Goal: Information Seeking & Learning: Learn about a topic

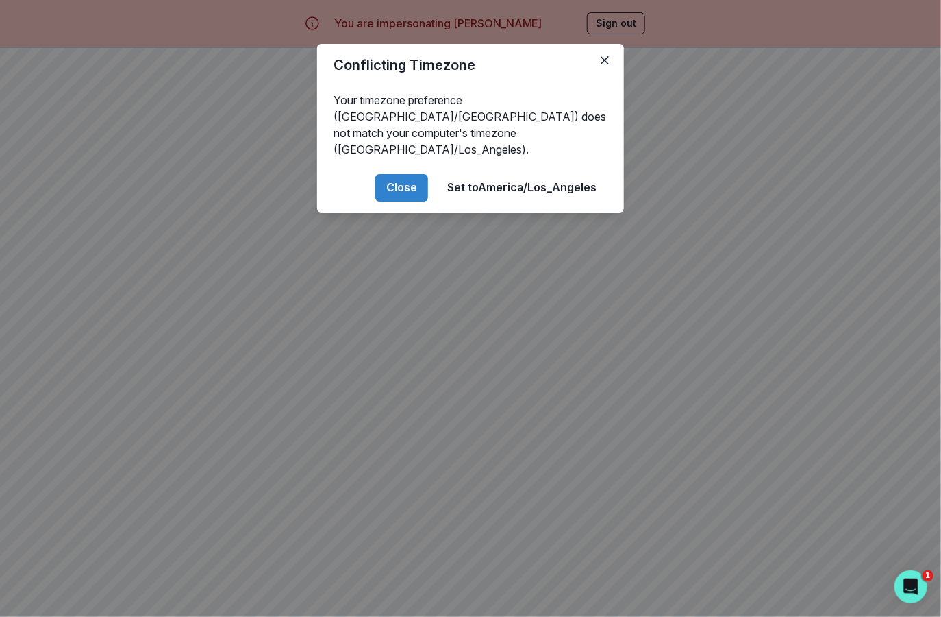
click at [693, 147] on div "Conflicting Timezone Your timezone preference (America/[GEOGRAPHIC_DATA]) does …" at bounding box center [470, 308] width 941 height 617
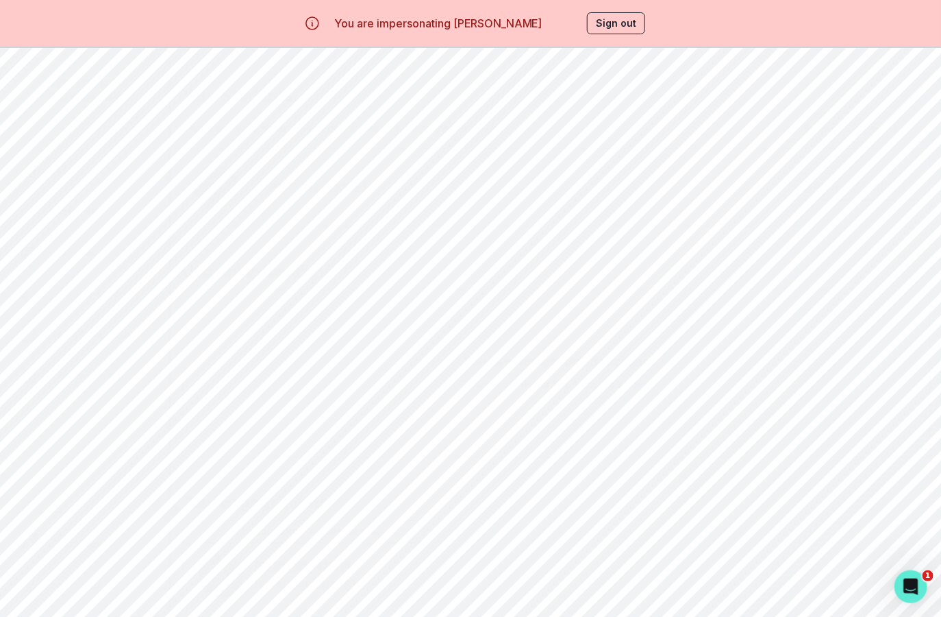
scroll to position [47, 0]
click at [388, 577] on p "VIEW DETAILS" at bounding box center [373, 581] width 67 height 11
click at [419, 334] on button "Session Notes" at bounding box center [409, 333] width 102 height 25
click at [832, 557] on button "Read notes" at bounding box center [844, 557] width 103 height 29
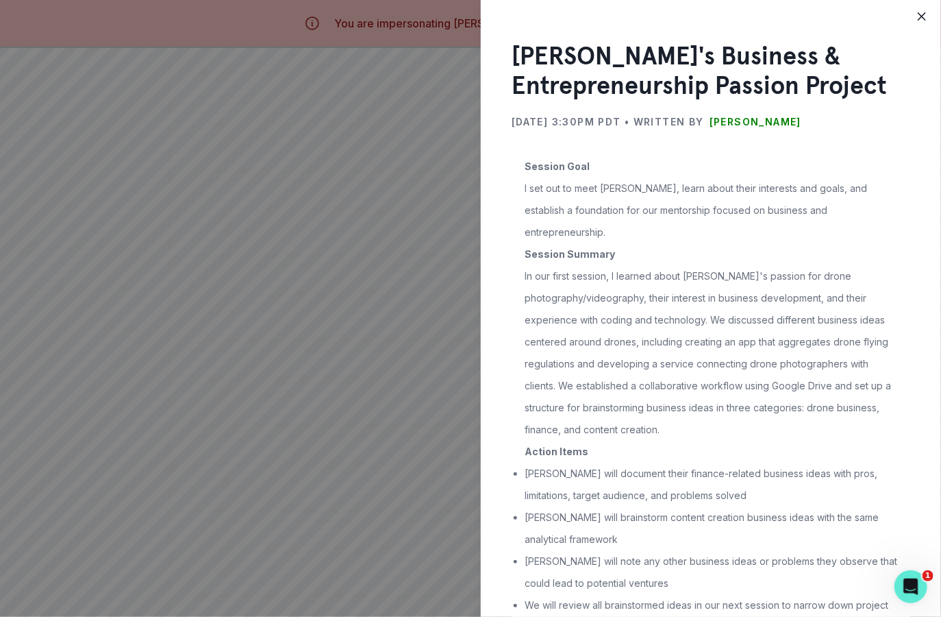
scroll to position [39, 0]
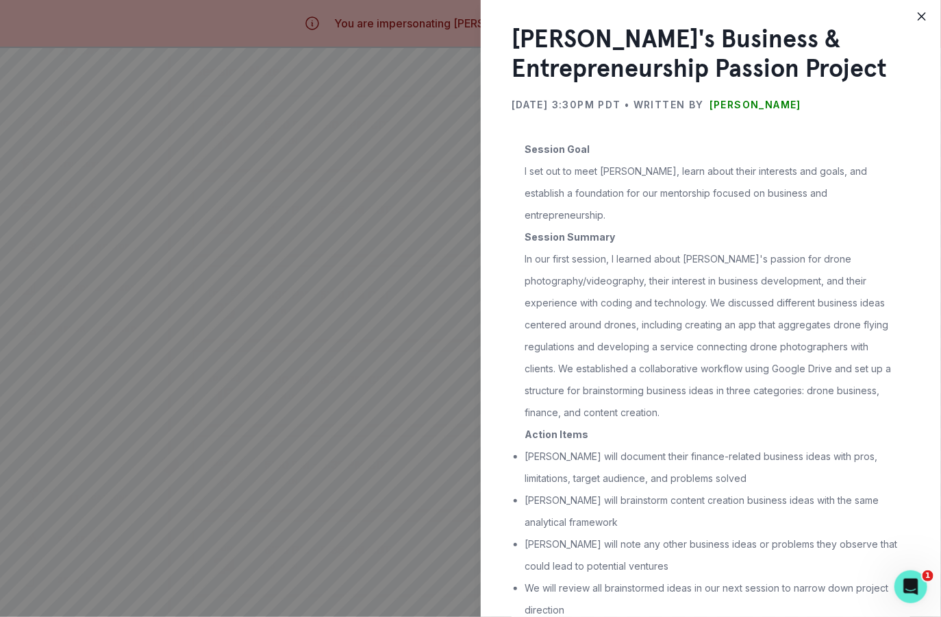
click at [453, 375] on div "[PERSON_NAME]'s Business & Entrepreneurship Passion Project [DATE] 3:30PM PDT •…" at bounding box center [470, 308] width 941 height 617
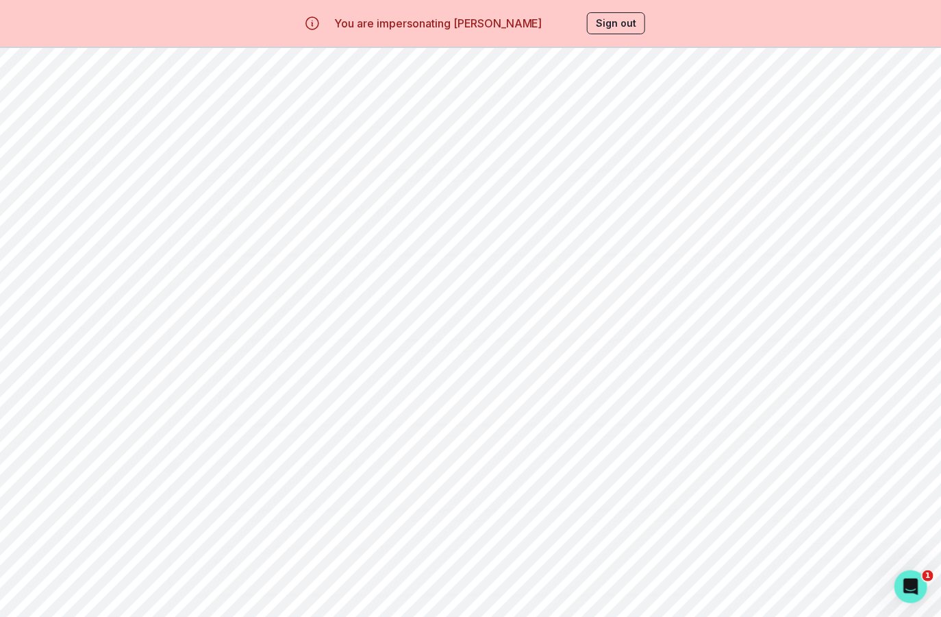
click at [811, 470] on button "Read notes" at bounding box center [844, 472] width 103 height 29
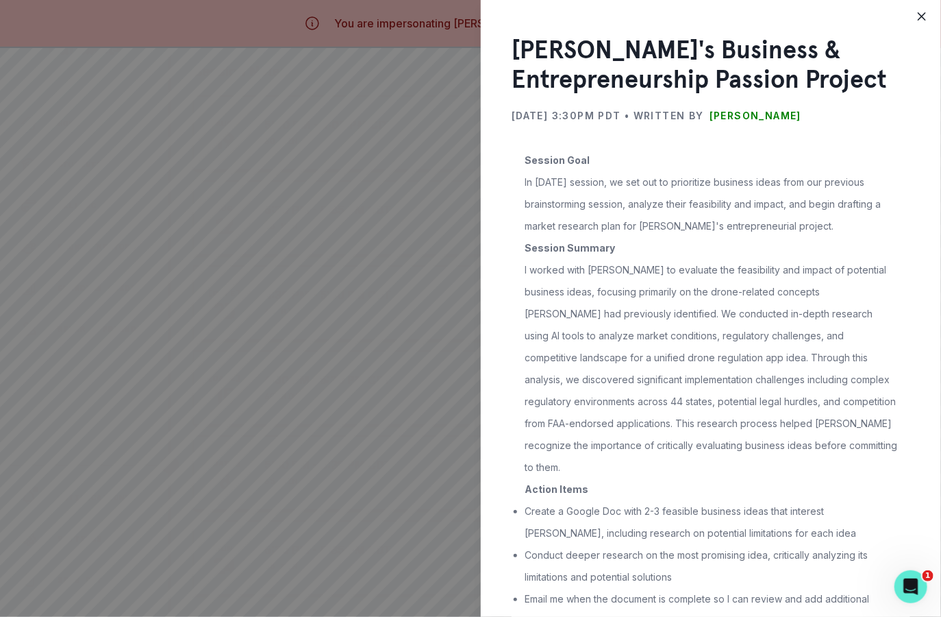
scroll to position [32, 0]
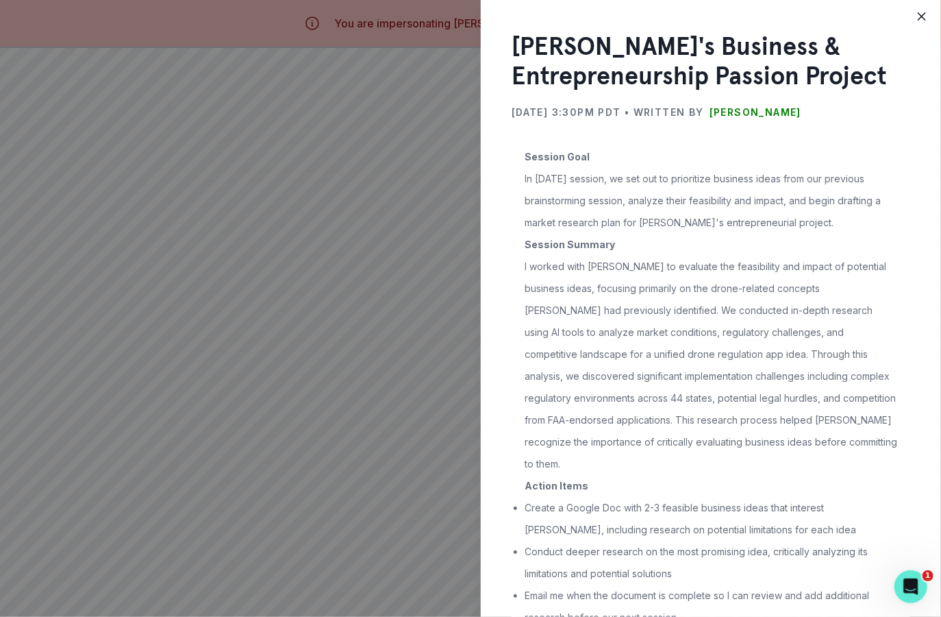
click at [406, 434] on div "[PERSON_NAME]'s Business & Entrepreneurship Passion Project [DATE] 3:30PM PDT •…" at bounding box center [470, 308] width 941 height 617
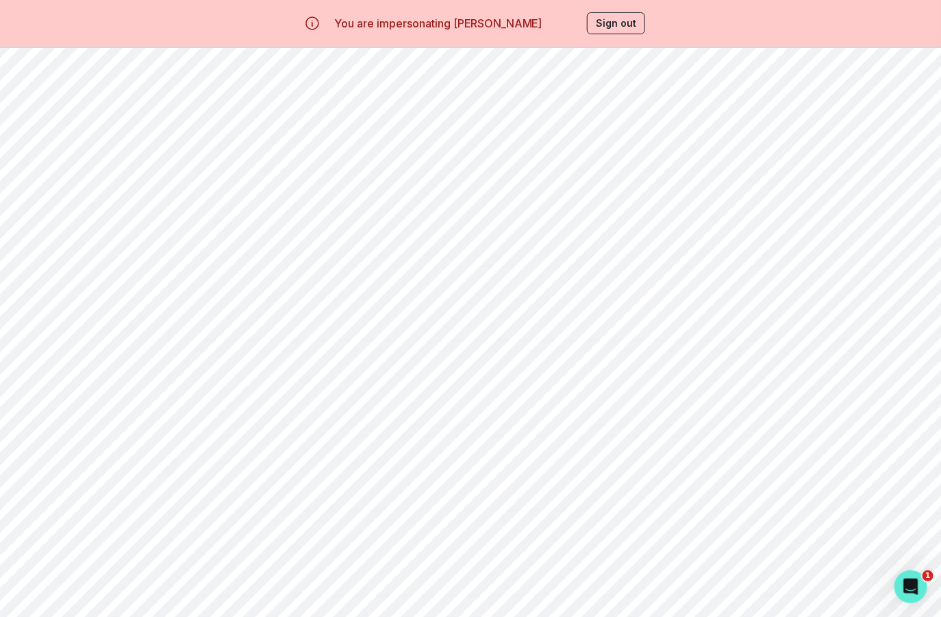
click at [828, 388] on button "Read notes" at bounding box center [844, 387] width 103 height 29
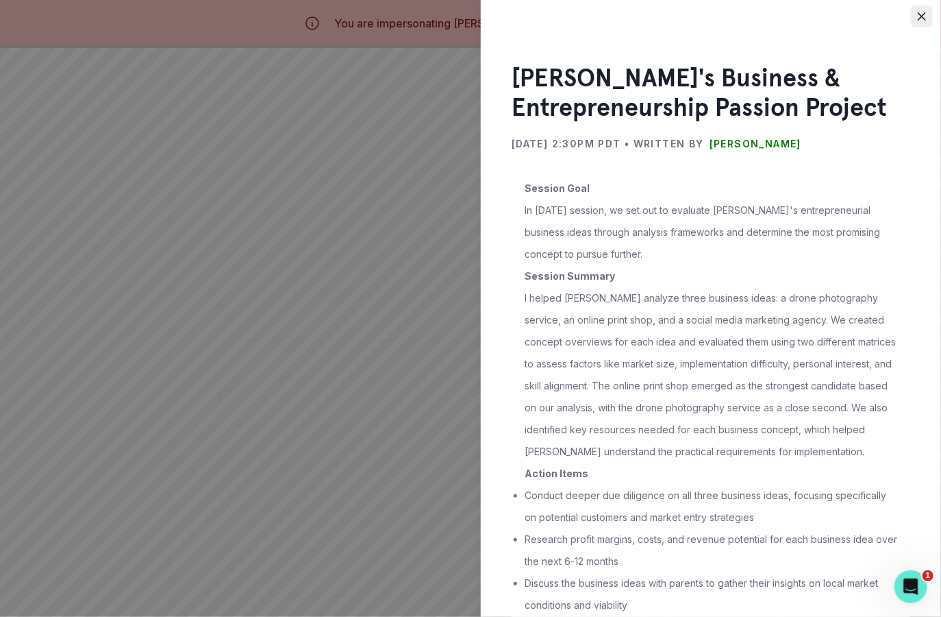
click at [919, 21] on button "Close" at bounding box center [922, 16] width 22 height 22
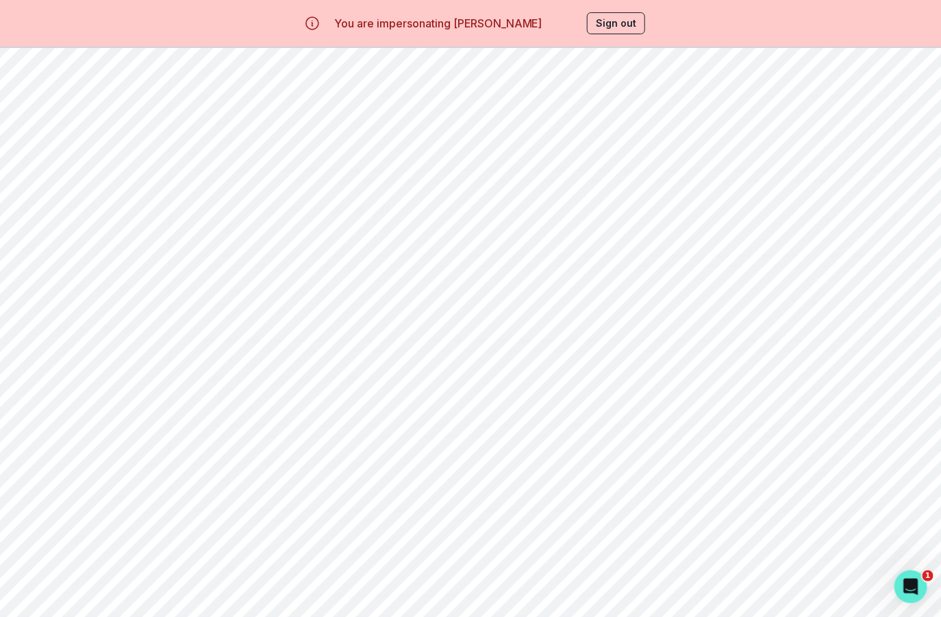
click at [467, 250] on div "[DATE] 5:30 PM - 6:35 PM CDT 65 min Read notes" at bounding box center [556, 218] width 726 height 74
click at [495, 97] on div "Schedule a Session Support [PERSON_NAME]'s Business & Entrepreneurship Passion …" at bounding box center [556, 258] width 748 height 482
drag, startPoint x: 464, startPoint y: 468, endPoint x: 361, endPoint y: 329, distance: 172.9
click at [361, 329] on div "Business Idea Evaluation Framework [DATE] Created and applied structured evalua…" at bounding box center [556, 398] width 726 height 177
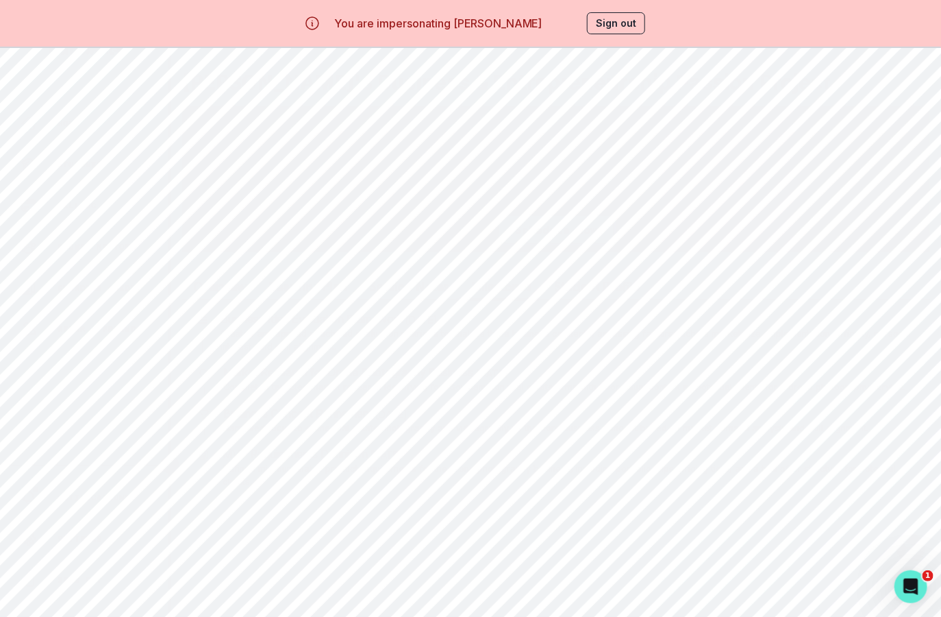
click at [351, 321] on p "Business Idea Evaluation Framework" at bounding box center [312, 318] width 183 height 16
drag, startPoint x: 220, startPoint y: 311, endPoint x: 484, endPoint y: 524, distance: 339.6
click at [484, 524] on main "Schedule a Session Support [PERSON_NAME]'s Business & Entrepreneurship Passion …" at bounding box center [556, 309] width 770 height 617
drag, startPoint x: 484, startPoint y: 524, endPoint x: 231, endPoint y: 214, distance: 400.2
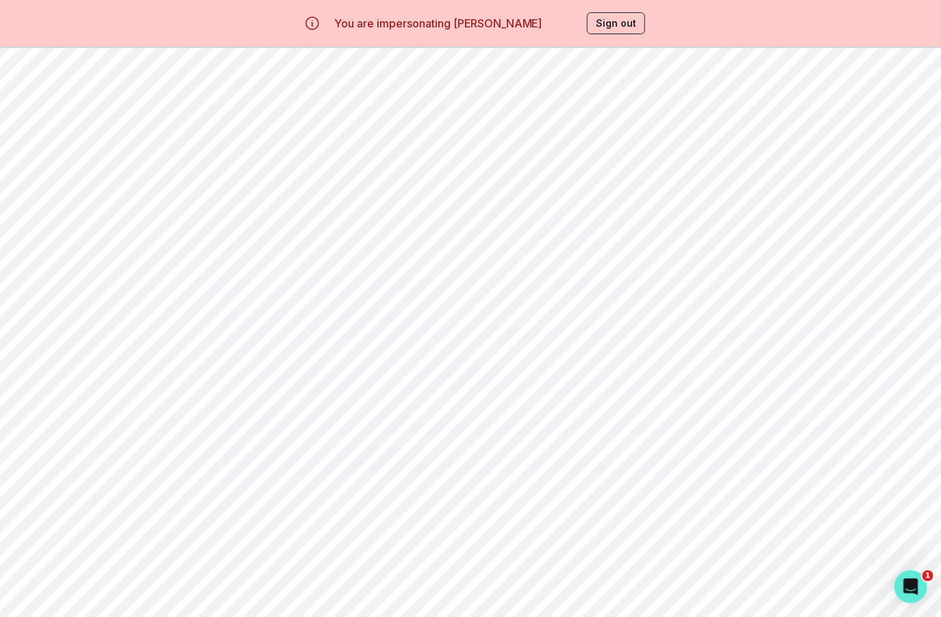
click at [231, 214] on main "Schedule a Session Support [PERSON_NAME]'s Business & Entrepreneurship Passion …" at bounding box center [556, 309] width 770 height 617
click at [231, 214] on div "Schedule your next session You have no future scheduled sessions, schedule your…" at bounding box center [556, 179] width 748 height 147
drag, startPoint x: 231, startPoint y: 214, endPoint x: 457, endPoint y: 566, distance: 417.9
click at [456, 566] on main "Schedule a Session Support [PERSON_NAME]'s Business & Entrepreneurship Passion …" at bounding box center [556, 309] width 770 height 617
click at [457, 566] on main "Schedule a Session Support [PERSON_NAME]'s Business & Entrepreneurship Passion …" at bounding box center [556, 309] width 770 height 617
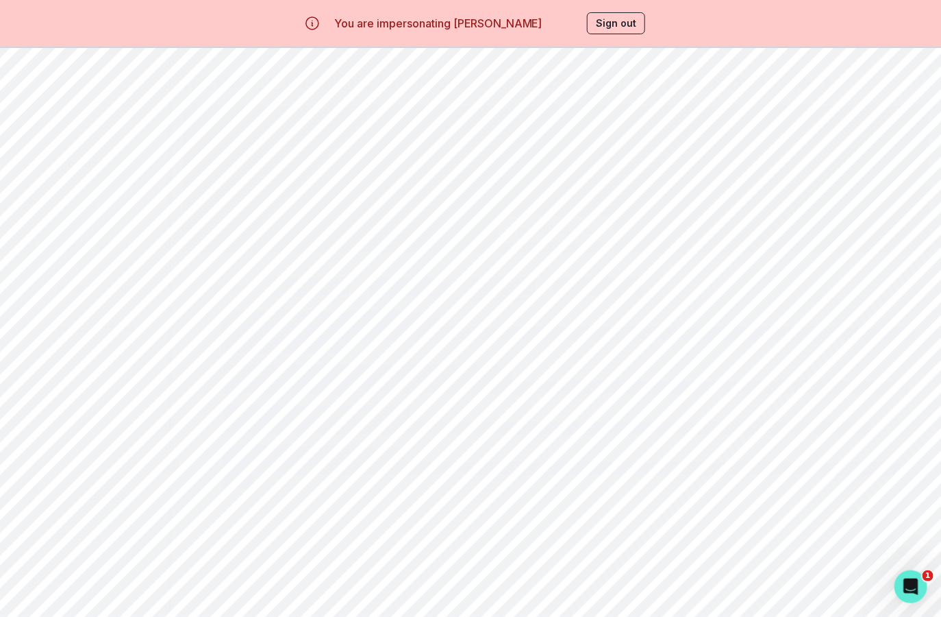
drag, startPoint x: 457, startPoint y: 566, endPoint x: 349, endPoint y: 267, distance: 317.7
click at [349, 267] on main "Schedule a Session Support [PERSON_NAME]'s Business & Entrepreneurship Passion …" at bounding box center [556, 309] width 770 height 617
click at [319, 280] on button "Learning Plan" at bounding box center [308, 286] width 101 height 25
click at [391, 283] on button "Session Notes" at bounding box center [409, 286] width 102 height 25
click at [615, 282] on button "Student Profile" at bounding box center [597, 286] width 108 height 25
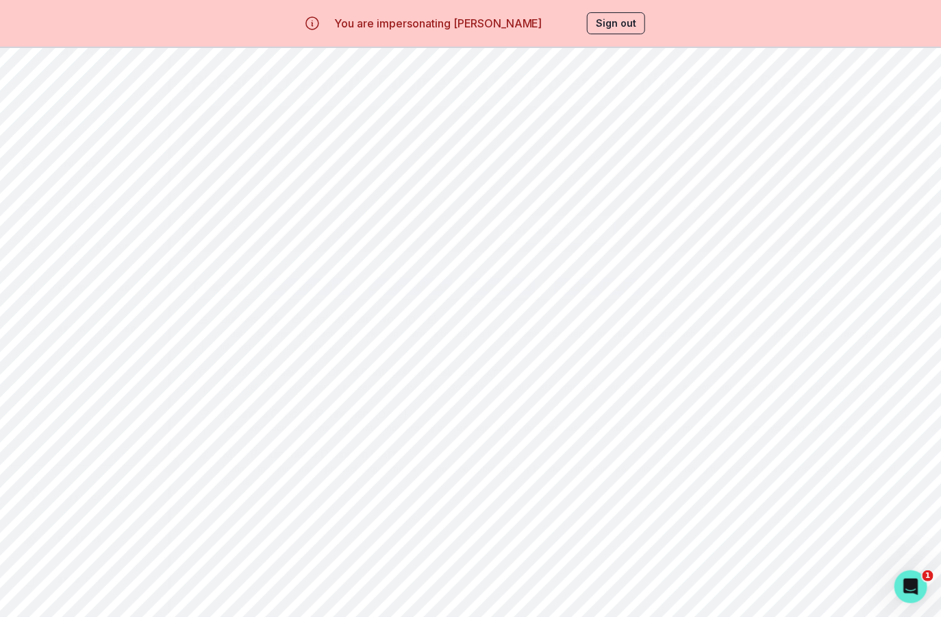
click at [497, 206] on div "Schedule a Session Support [PERSON_NAME]'s Business & Entrepreneurship Passion …" at bounding box center [556, 258] width 748 height 482
click at [493, 313] on div "Business Idea Evaluation Framework [DATE]" at bounding box center [570, 318] width 699 height 16
click at [415, 284] on button "Session Notes" at bounding box center [409, 286] width 102 height 25
click at [856, 349] on select "Newest Oldest" at bounding box center [883, 345] width 73 height 27
click at [847, 332] on select "Newest Oldest" at bounding box center [883, 345] width 73 height 27
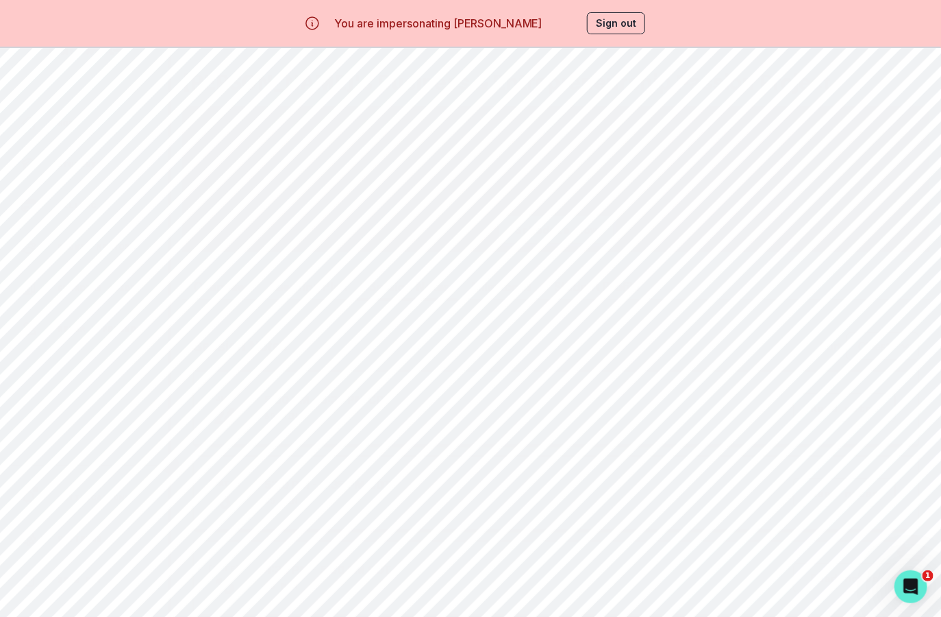
click at [872, 347] on select "Newest Oldest" at bounding box center [883, 345] width 73 height 27
select select "DESC"
click at [847, 332] on select "Newest Oldest" at bounding box center [883, 345] width 73 height 27
click at [136, 125] on div "Home" at bounding box center [95, 123] width 148 height 16
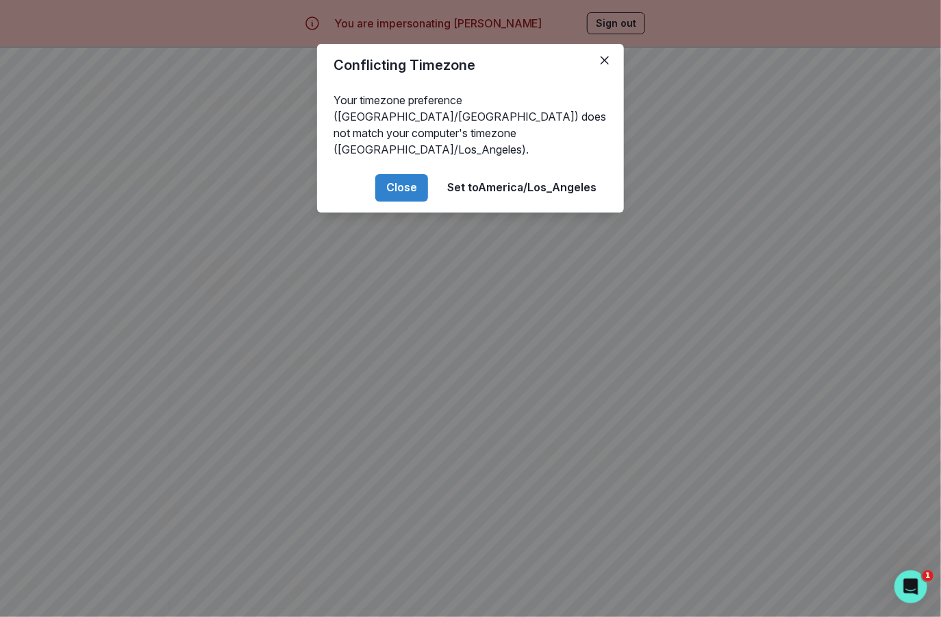
click at [476, 245] on div "Conflicting Timezone Your timezone preference (America/[GEOGRAPHIC_DATA]) does …" at bounding box center [470, 308] width 941 height 617
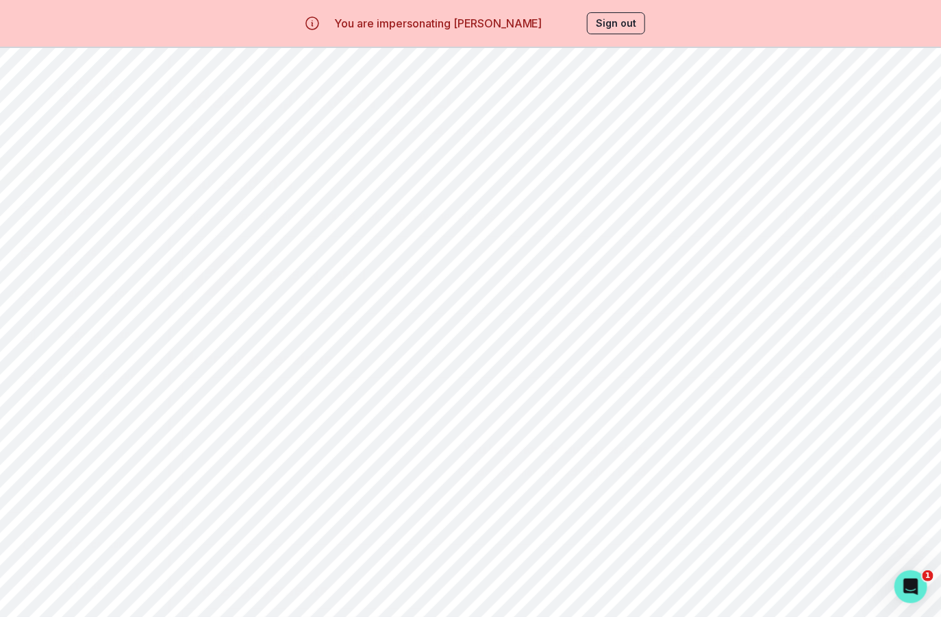
scroll to position [101, 0]
drag, startPoint x: 249, startPoint y: 565, endPoint x: 334, endPoint y: 567, distance: 85.0
click at [334, 567] on div "[PERSON_NAME] [EMAIL_ADDRESS][PERSON_NAME][DOMAIN_NAME]" at bounding box center [328, 576] width 158 height 33
click at [334, 567] on p "[PERSON_NAME]" at bounding box center [327, 567] width 147 height 14
drag, startPoint x: 430, startPoint y: 580, endPoint x: 205, endPoint y: 530, distance: 230.7
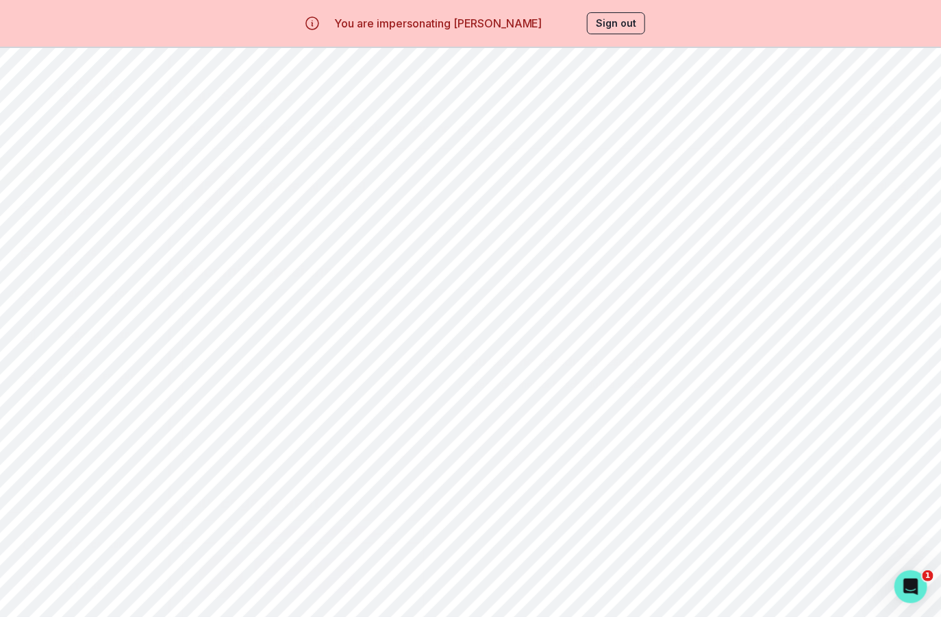
click at [205, 530] on div "[PERSON_NAME]'s Business & Entrepreneurship Passion Project [PERSON_NAME] [EMAI…" at bounding box center [556, 584] width 748 height 128
click at [205, 530] on p "[PERSON_NAME]'s Business & Entrepreneurship Passion Project" at bounding box center [303, 531] width 230 height 11
click at [630, 25] on button "Sign out" at bounding box center [616, 23] width 58 height 22
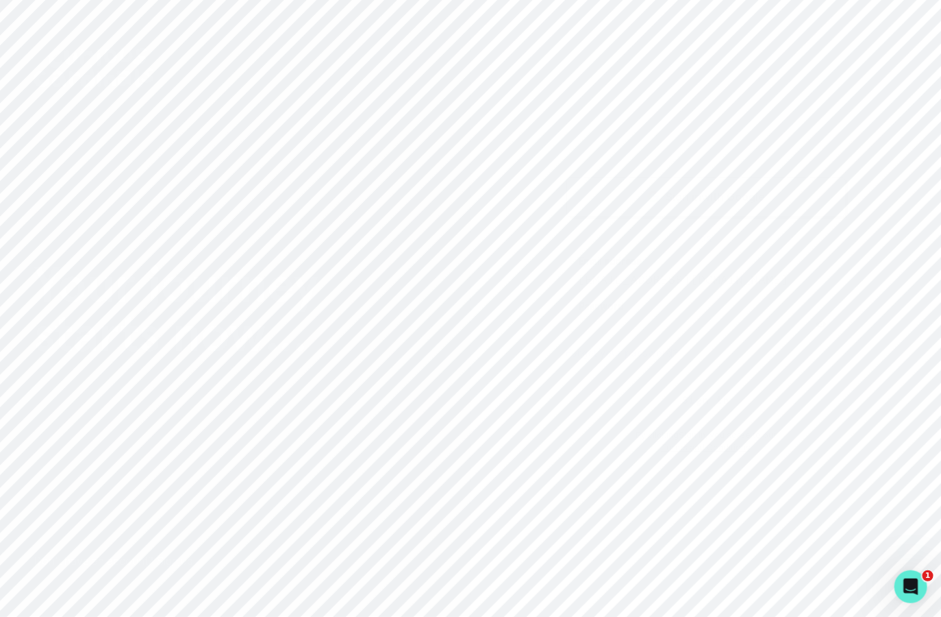
click at [599, 422] on div "By clicking Sign In , you agree to our Terms and Conditions" at bounding box center [707, 438] width 280 height 32
click at [601, 415] on button "Sign in" at bounding box center [707, 400] width 280 height 40
